Goal: Information Seeking & Learning: Find specific fact

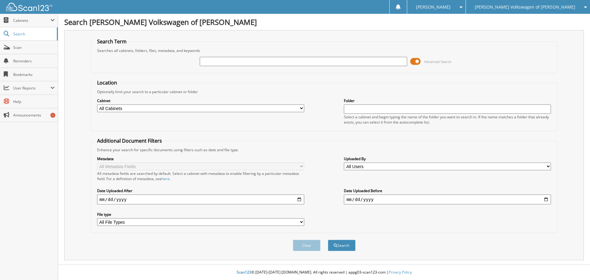
click at [224, 59] on input "text" at bounding box center [303, 61] width 207 height 9
type input "319697"
click at [328, 240] on button "Search" at bounding box center [342, 245] width 28 height 11
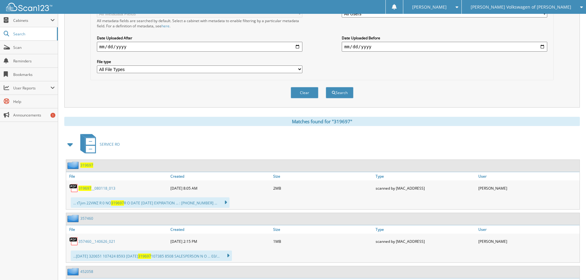
scroll to position [154, 0]
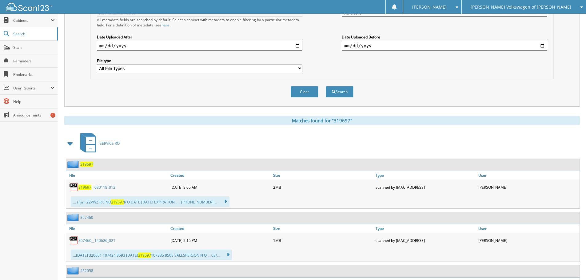
click at [70, 144] on span at bounding box center [70, 143] width 9 height 11
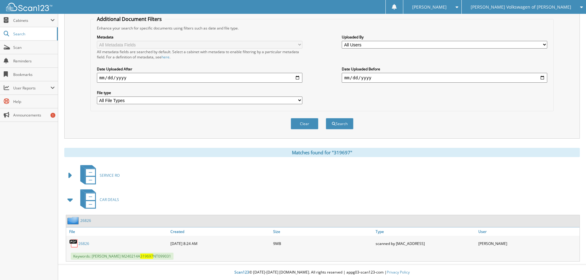
click at [83, 244] on link "26826" at bounding box center [83, 243] width 11 height 5
